Goal: Task Accomplishment & Management: Manage account settings

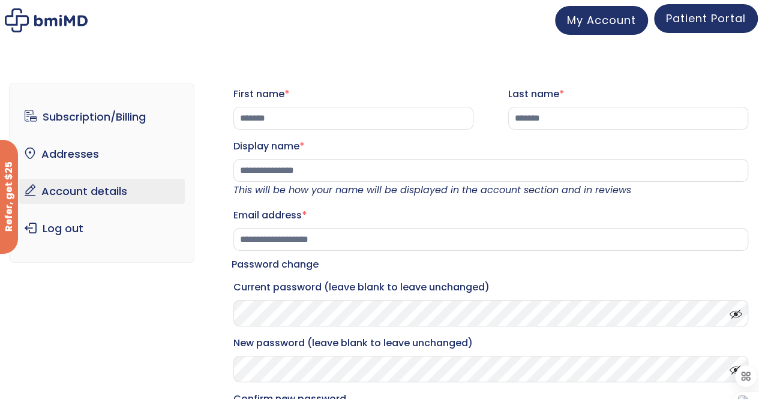
click at [702, 24] on span "Patient Portal" at bounding box center [706, 18] width 80 height 15
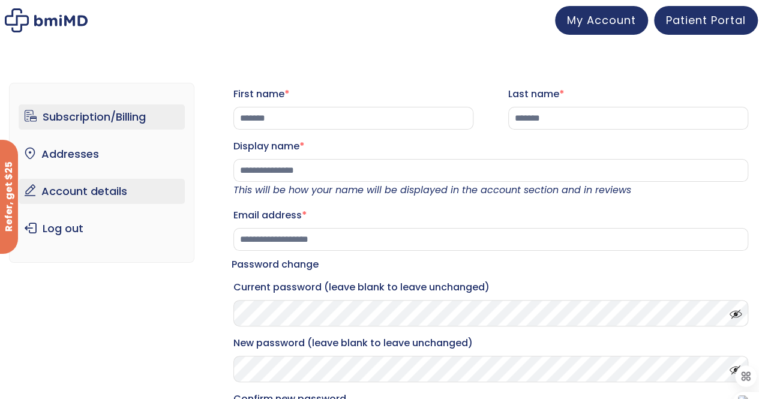
click at [125, 120] on link "Subscription/Billing" at bounding box center [102, 116] width 166 height 25
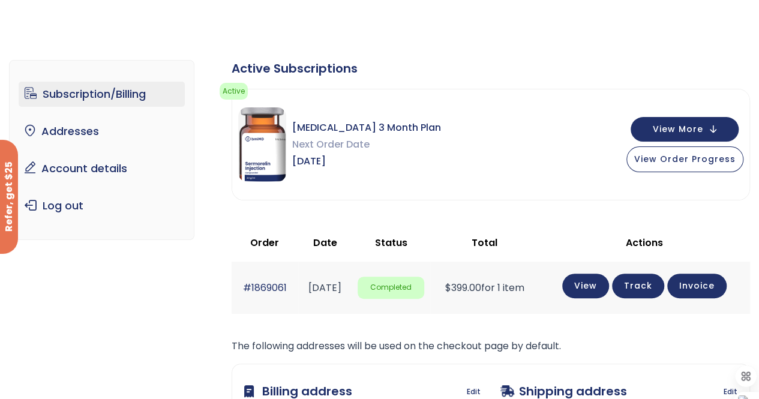
scroll to position [32, 0]
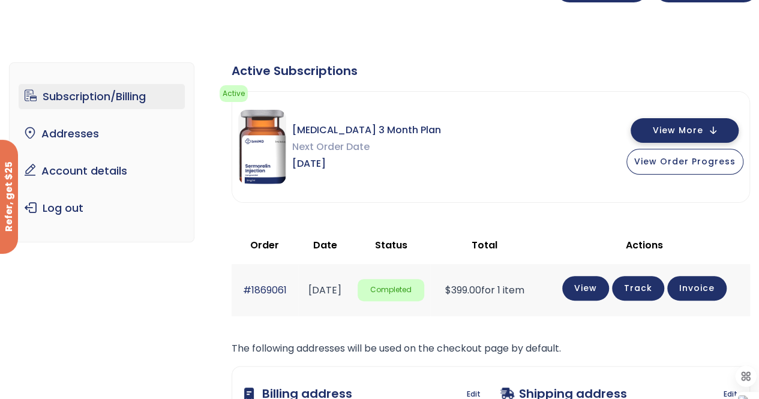
click at [710, 130] on button "View More" at bounding box center [685, 130] width 108 height 25
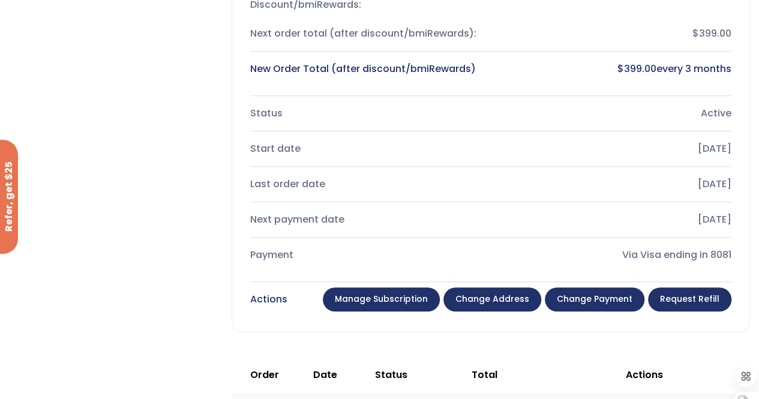
scroll to position [333, 0]
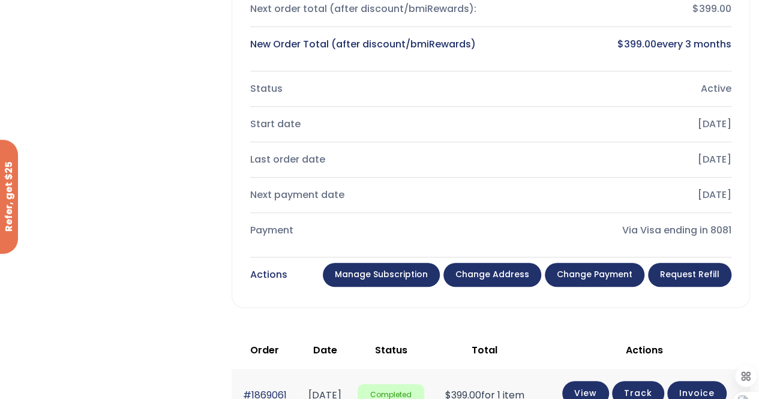
click at [393, 273] on link "Manage Subscription" at bounding box center [381, 275] width 117 height 24
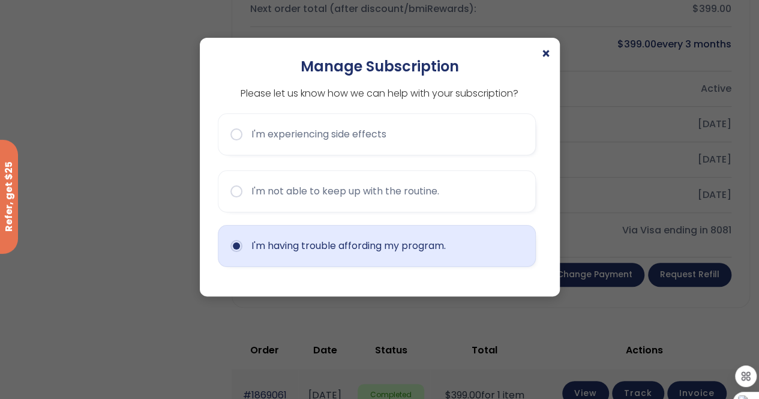
click at [324, 247] on button "I'm having trouble affording my program." at bounding box center [377, 246] width 318 height 42
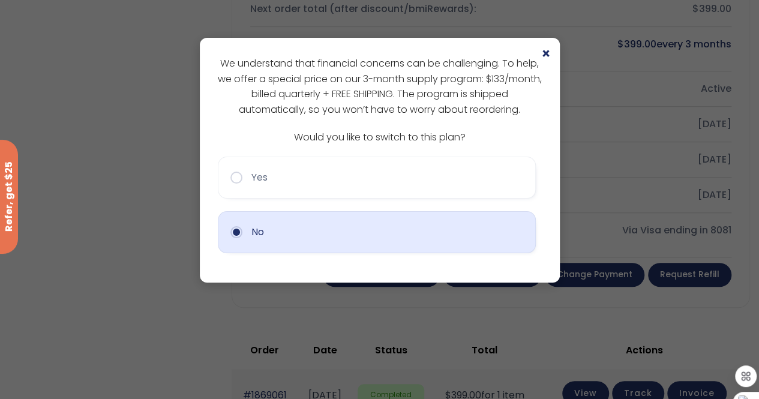
click at [345, 246] on button "No" at bounding box center [377, 232] width 318 height 42
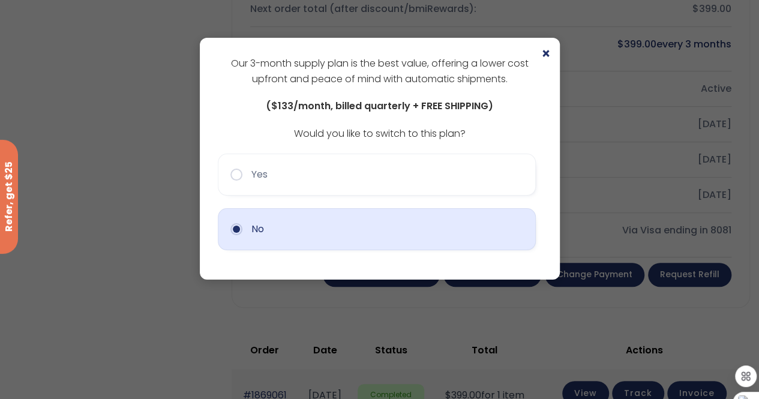
click at [394, 224] on button "No" at bounding box center [377, 229] width 318 height 42
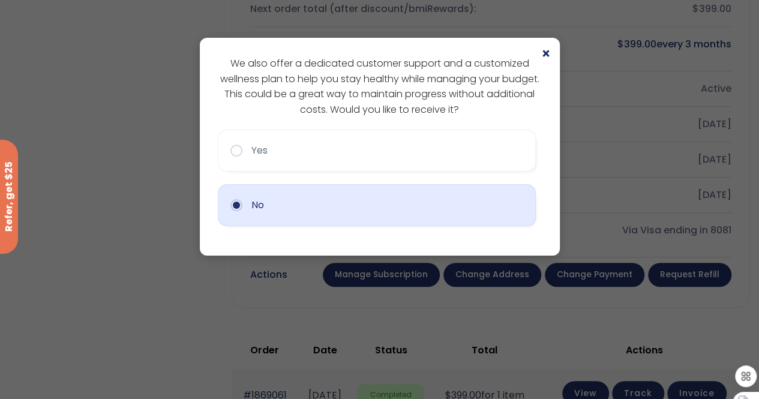
click at [395, 209] on button "No" at bounding box center [377, 205] width 318 height 42
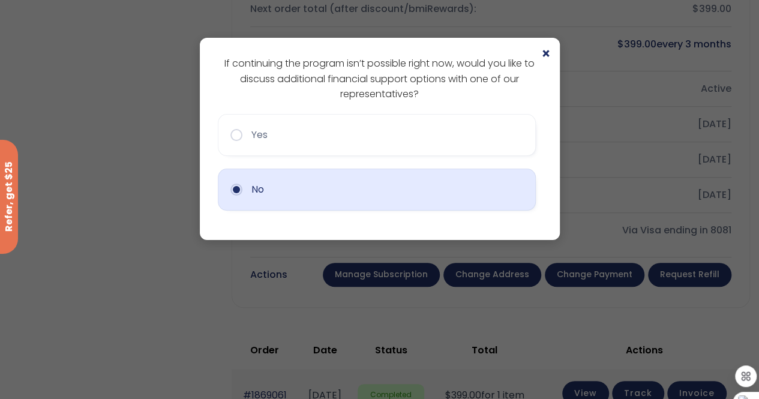
click at [391, 203] on button "No" at bounding box center [377, 190] width 318 height 42
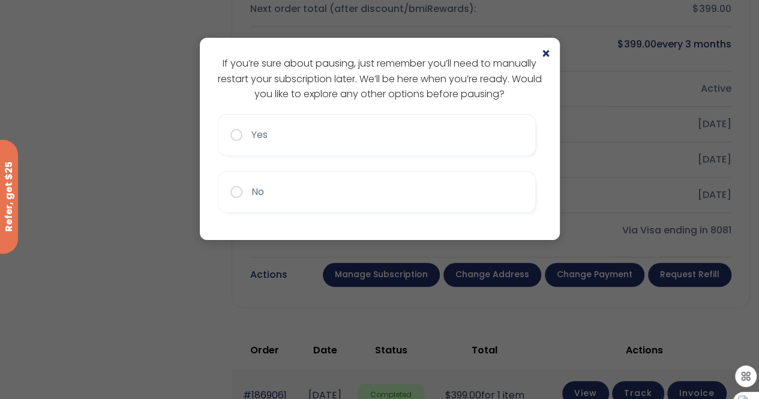
click at [391, 203] on button "No" at bounding box center [377, 192] width 318 height 42
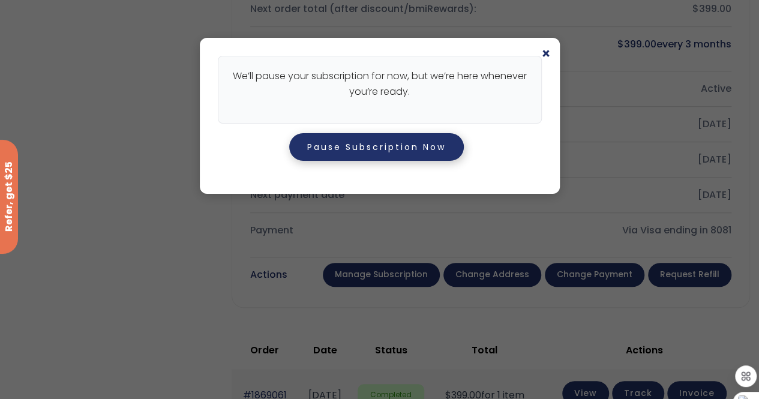
click at [396, 148] on button "Pause Subscription Now" at bounding box center [376, 147] width 175 height 28
